Goal: Information Seeking & Learning: Learn about a topic

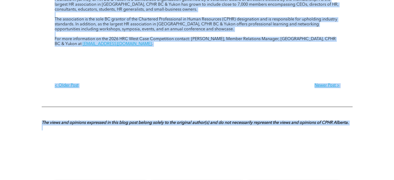
scroll to position [769, 0]
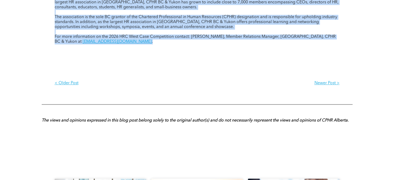
drag, startPoint x: 206, startPoint y: 33, endPoint x: 228, endPoint y: 37, distance: 22.1
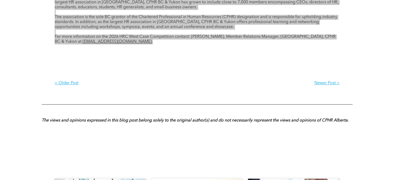
scroll to position [770, 0]
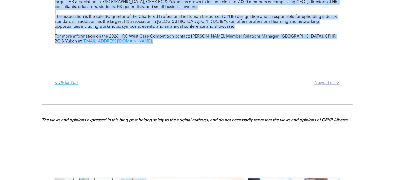
click at [259, 80] on p "Newer Post >" at bounding box center [268, 82] width 142 height 5
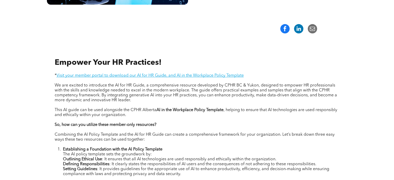
scroll to position [233, 0]
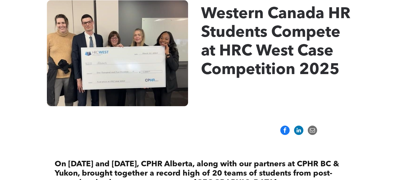
scroll to position [71, 0]
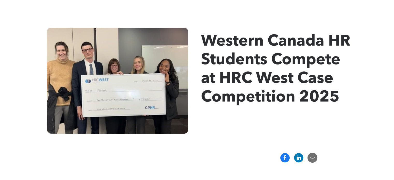
click at [311, 157] on span at bounding box center [312, 158] width 10 height 10
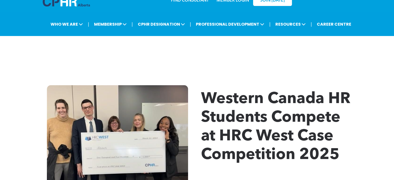
scroll to position [0, 0]
